Goal: Task Accomplishment & Management: Complete application form

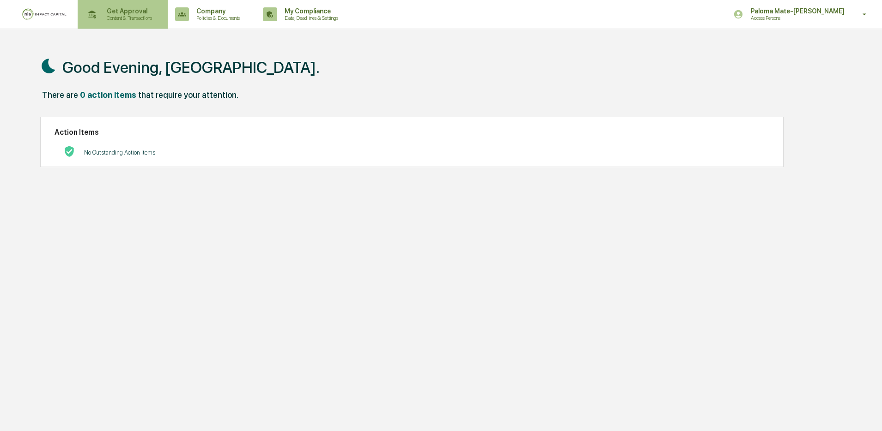
click at [139, 19] on p "Content & Transactions" at bounding box center [127, 18] width 57 height 6
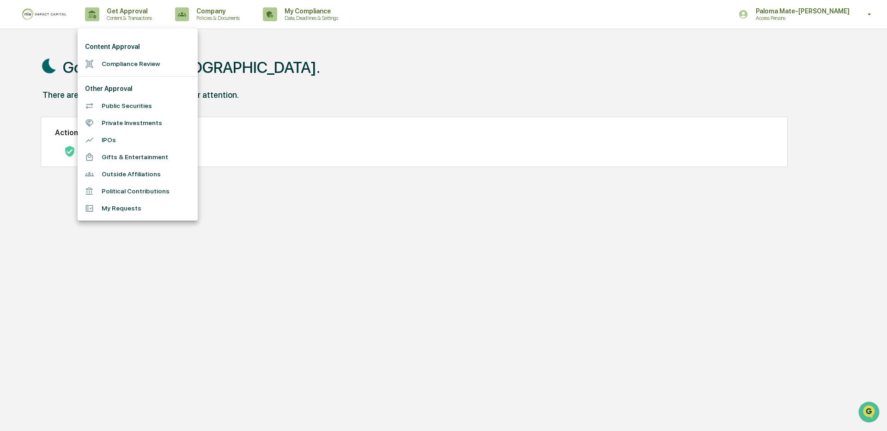
click at [142, 64] on li "Compliance Review" at bounding box center [138, 63] width 120 height 17
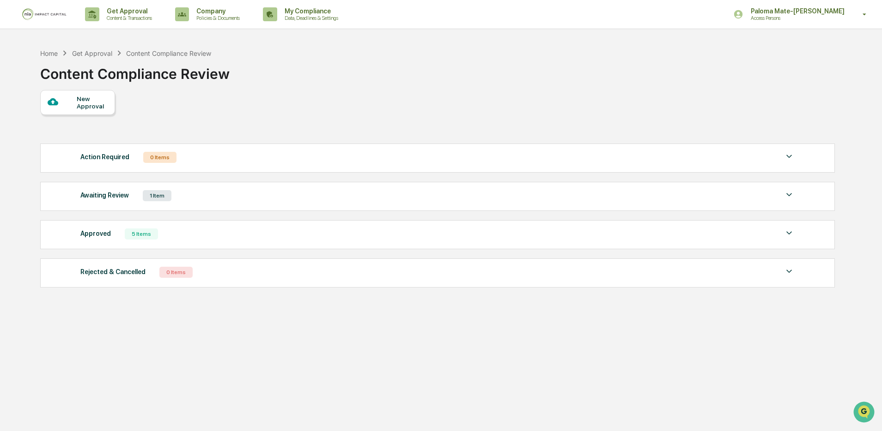
click at [183, 201] on div "Awaiting Review 1 Item" at bounding box center [437, 195] width 714 height 13
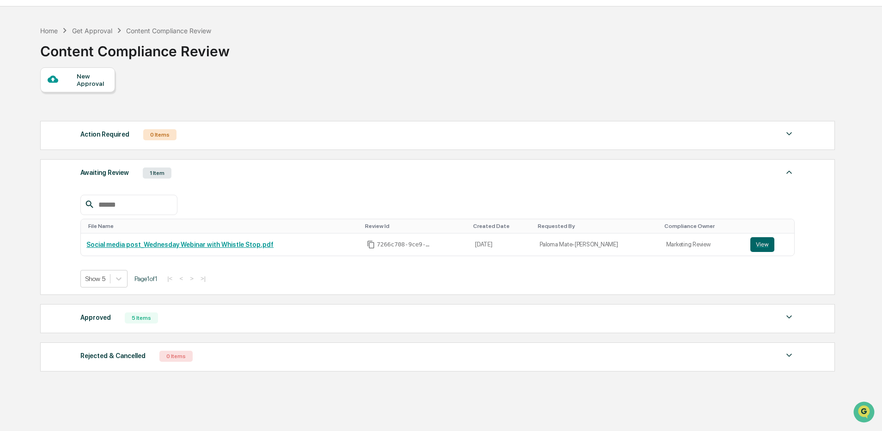
scroll to position [48, 0]
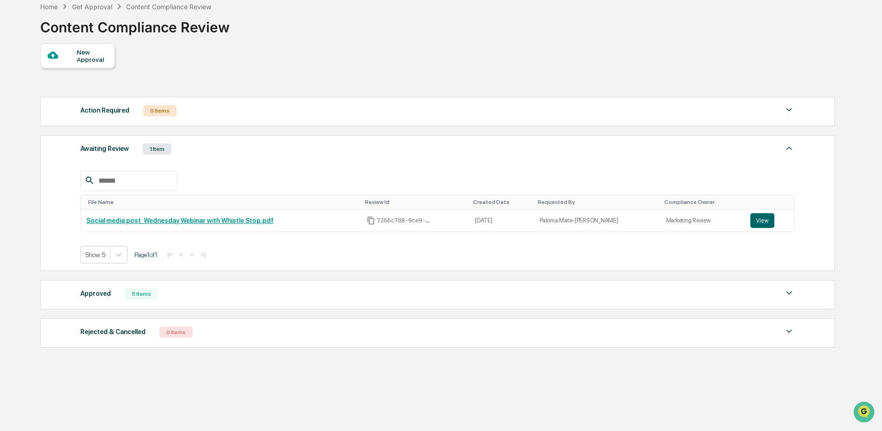
click at [335, 303] on div "Approved 5 Items File Name Review Id Created Date Requested By Compliance Owner…" at bounding box center [437, 294] width 794 height 29
click at [338, 297] on div "Approved 5 Items" at bounding box center [437, 294] width 714 height 13
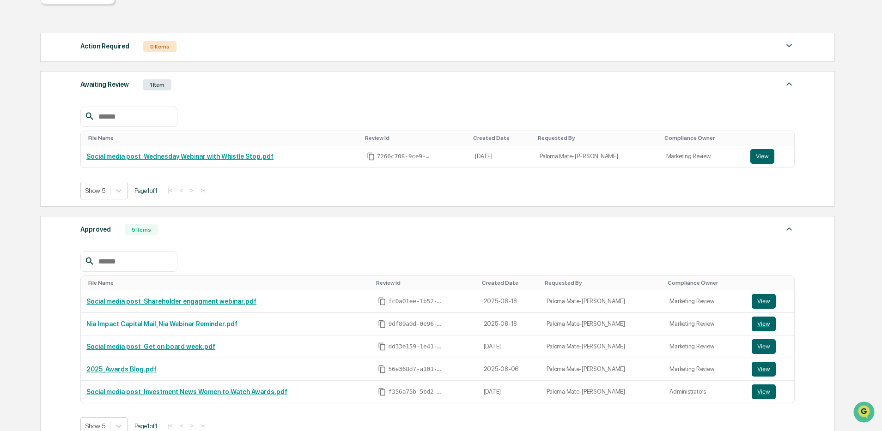
scroll to position [111, 0]
click at [334, 230] on div "Approved 5 Items" at bounding box center [437, 229] width 714 height 13
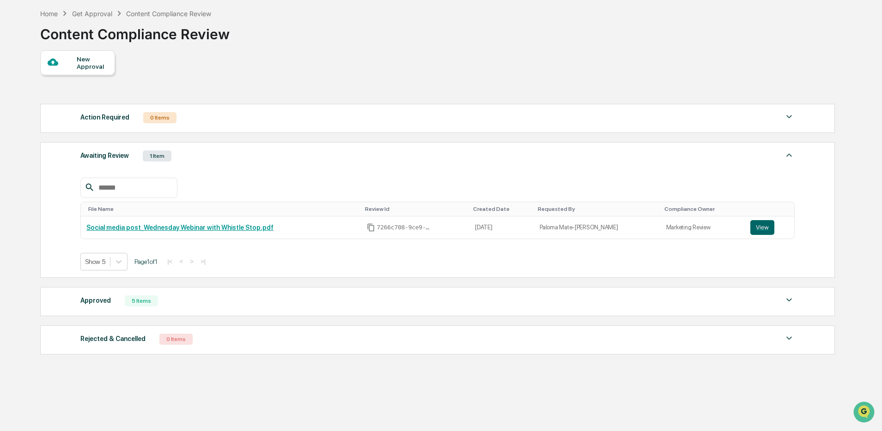
scroll to position [0, 0]
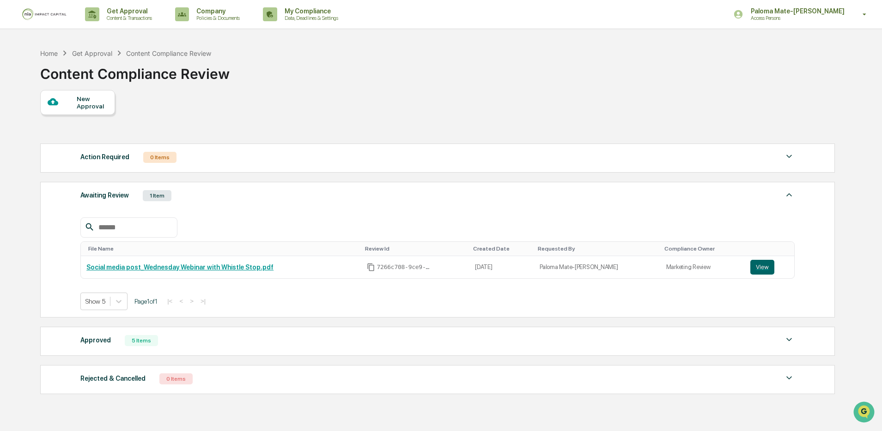
click at [103, 109] on div "New Approval" at bounding box center [92, 102] width 31 height 15
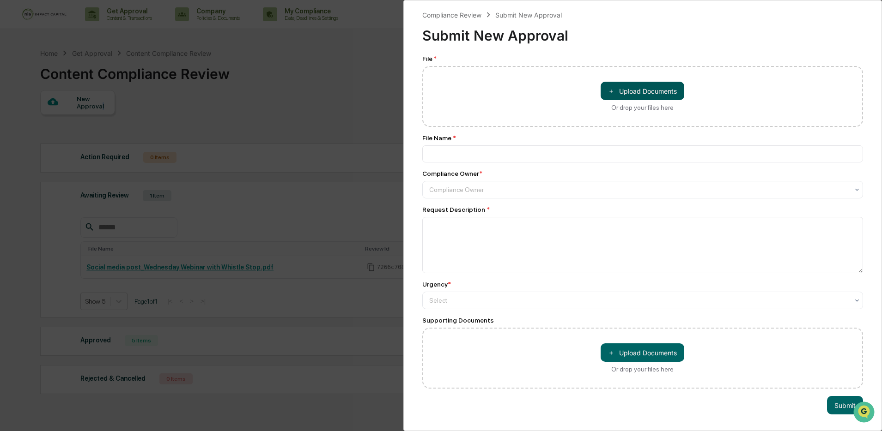
click at [655, 97] on button "＋ Upload Documents" at bounding box center [642, 91] width 84 height 18
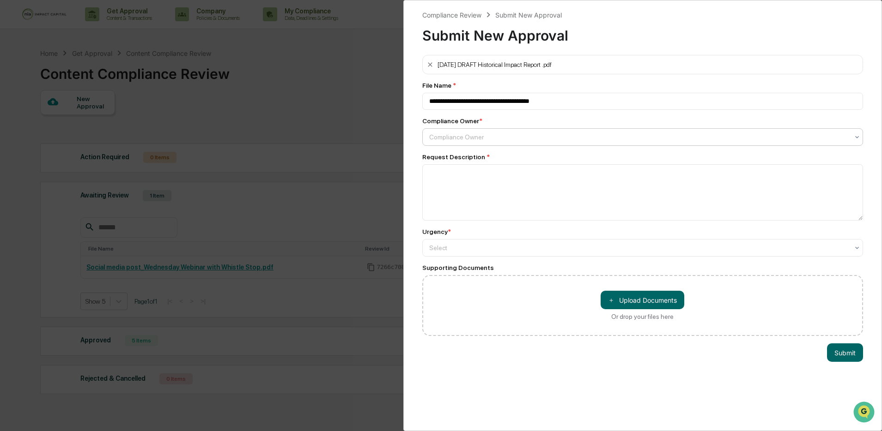
click at [550, 138] on div at bounding box center [639, 137] width 420 height 9
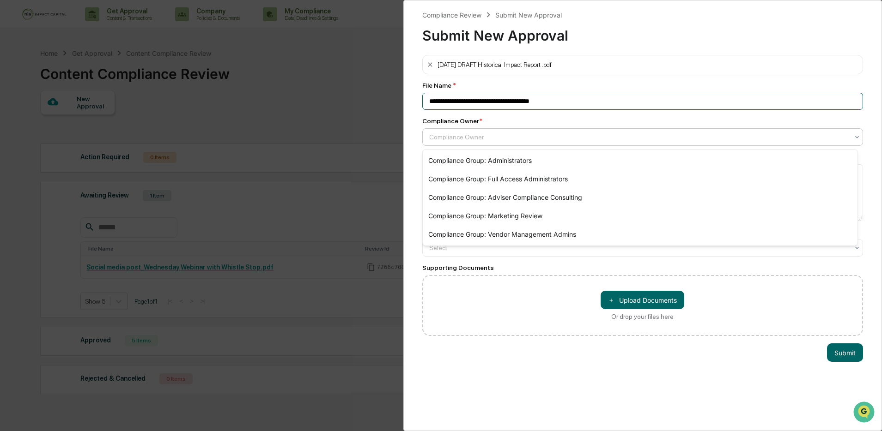
click at [473, 103] on input "**********" at bounding box center [642, 101] width 441 height 17
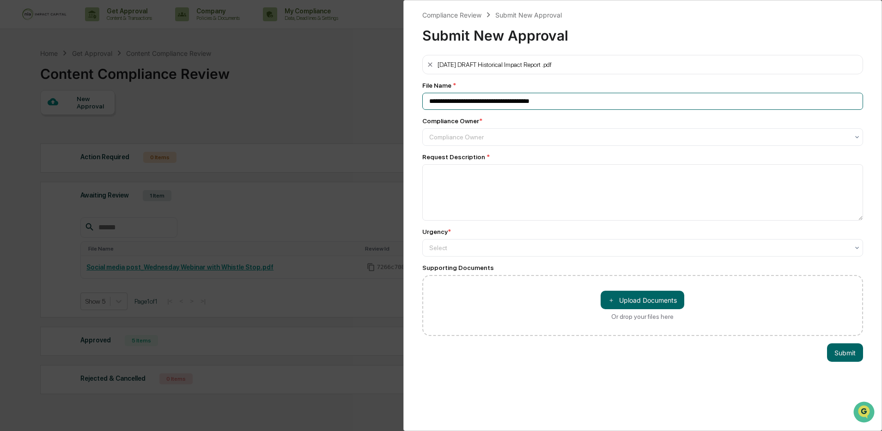
drag, startPoint x: 476, startPoint y: 103, endPoint x: 405, endPoint y: 102, distance: 71.1
click at [405, 102] on div "**********" at bounding box center [642, 215] width 479 height 431
type input "**********"
click at [500, 142] on div at bounding box center [639, 137] width 420 height 9
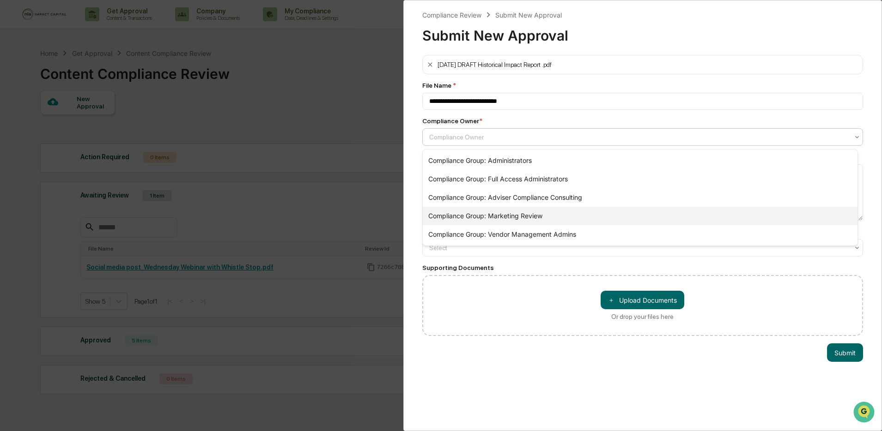
click at [501, 213] on div "Compliance Group: Marketing Review" at bounding box center [640, 216] width 435 height 18
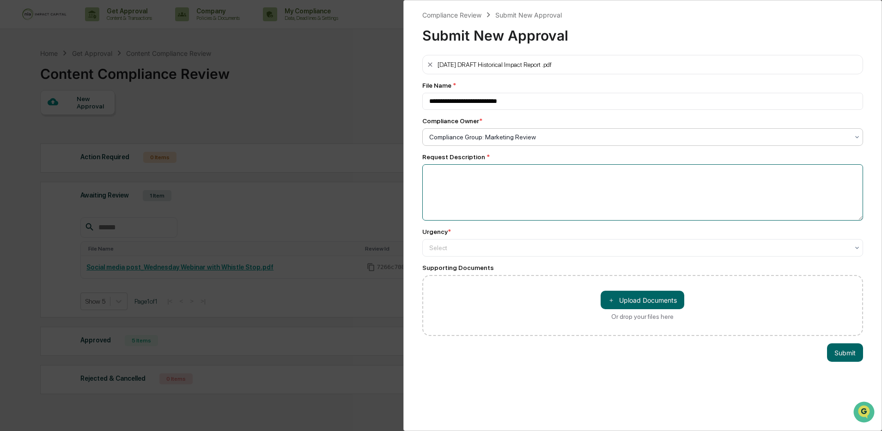
click at [514, 191] on textarea at bounding box center [642, 192] width 441 height 56
type textarea "**********"
click at [499, 142] on div at bounding box center [639, 137] width 420 height 9
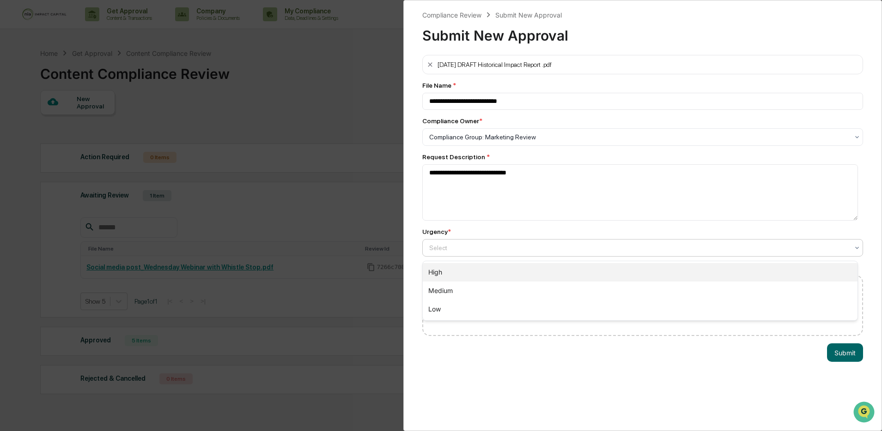
click at [499, 272] on div "High" at bounding box center [640, 272] width 435 height 18
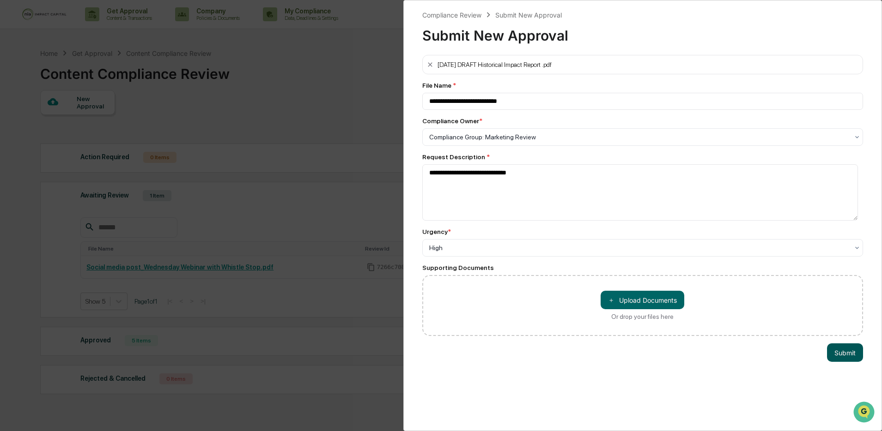
click at [838, 355] on button "Submit" at bounding box center [845, 353] width 36 height 18
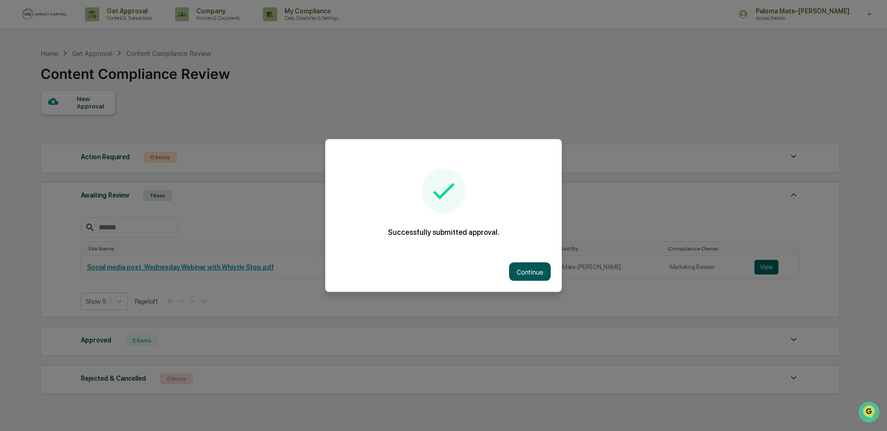
click at [532, 266] on button "Continue" at bounding box center [530, 272] width 42 height 18
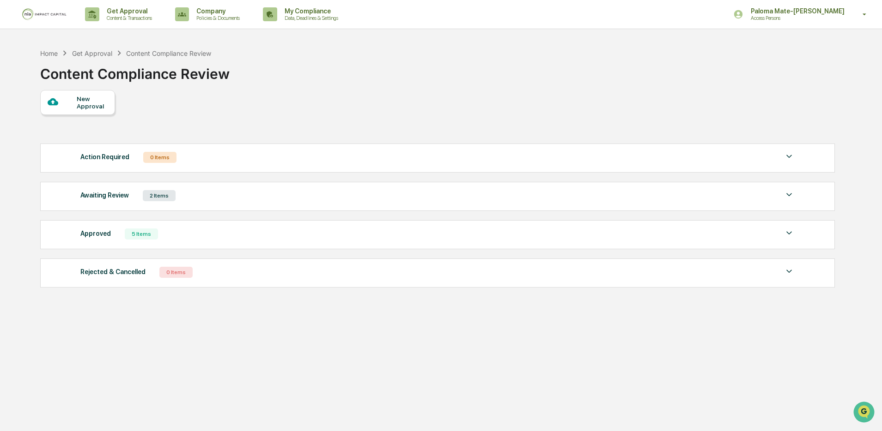
click at [226, 197] on div "Awaiting Review 2 Items" at bounding box center [437, 195] width 714 height 13
